Goal: Task Accomplishment & Management: Complete application form

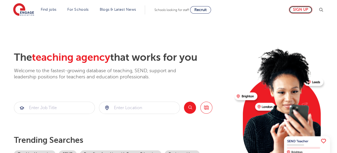
click at [294, 9] on link "Sign up" at bounding box center [301, 10] width 24 height 8
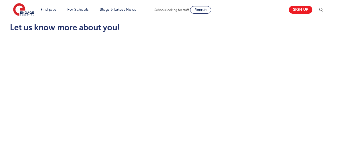
scroll to position [163, 0]
